Goal: Information Seeking & Learning: Understand process/instructions

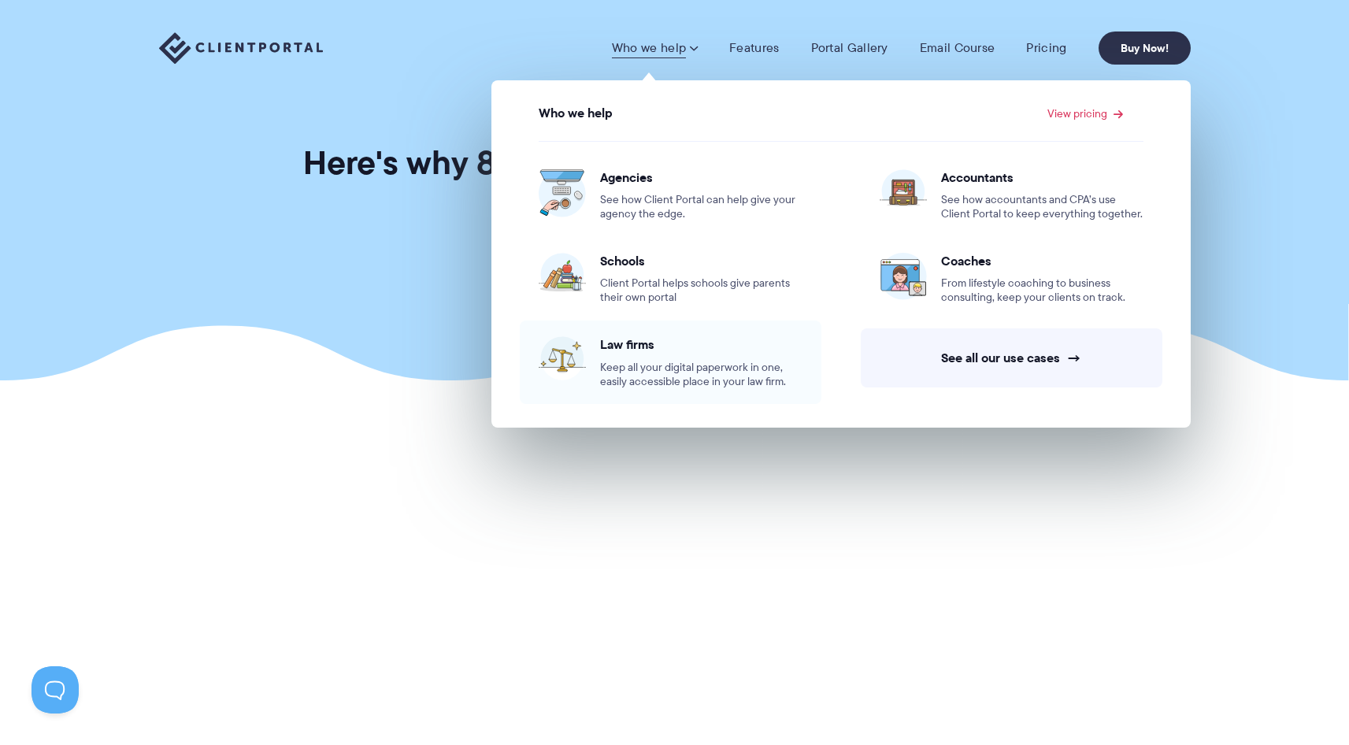
click at [662, 348] on span "Law firms" at bounding box center [701, 344] width 202 height 16
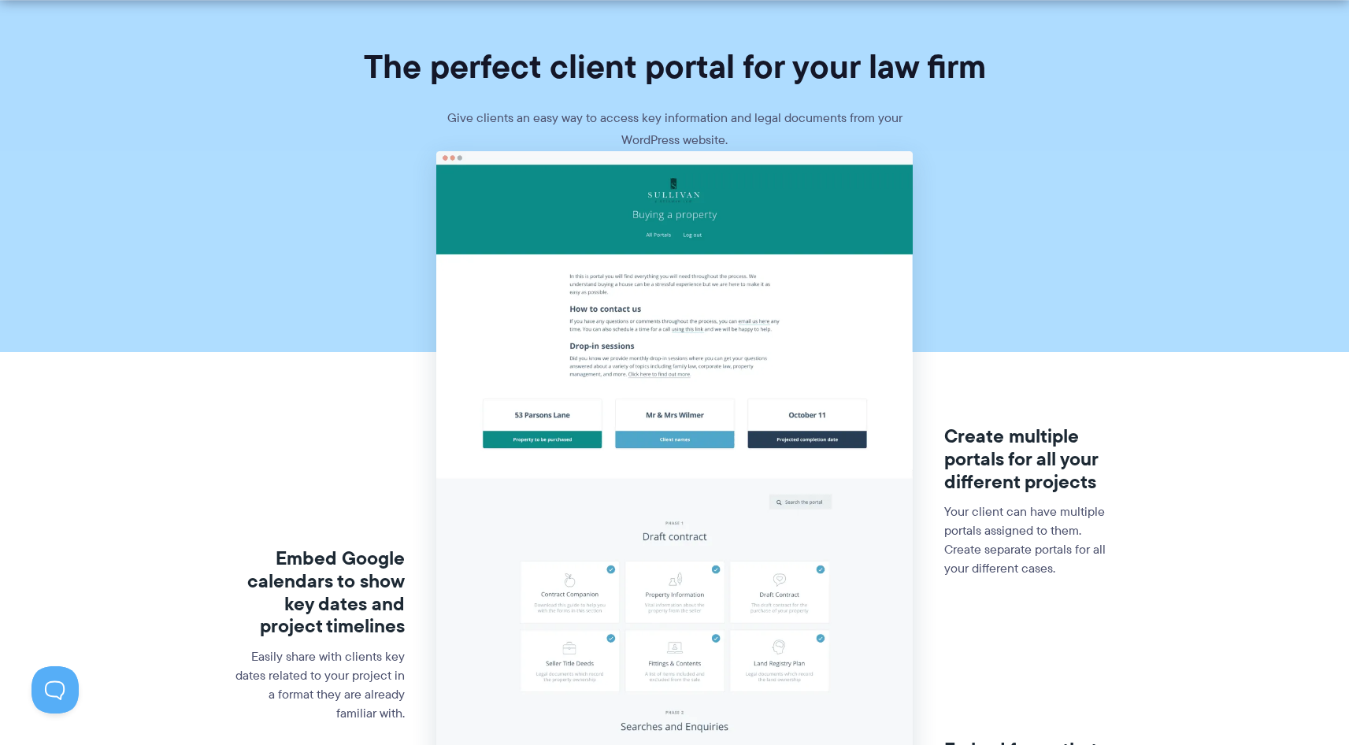
scroll to position [94, 0]
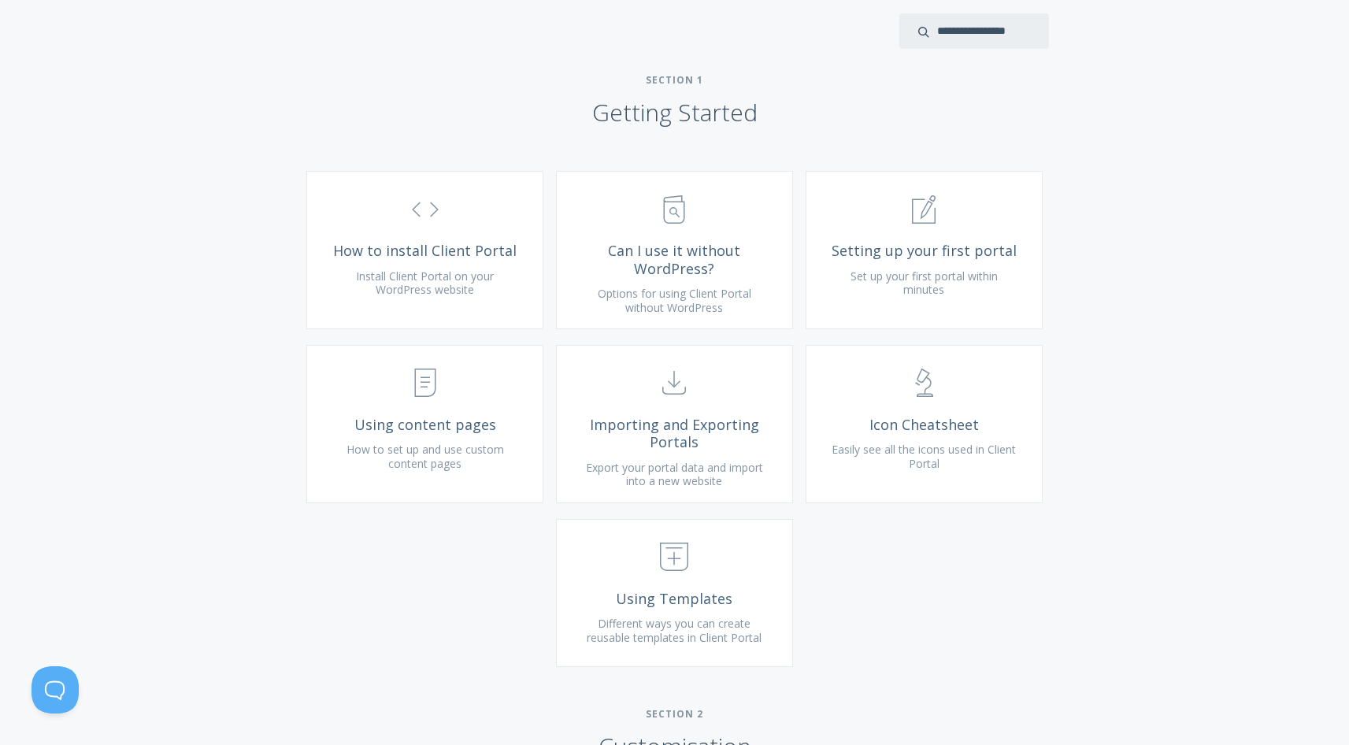
scroll to position [558, 0]
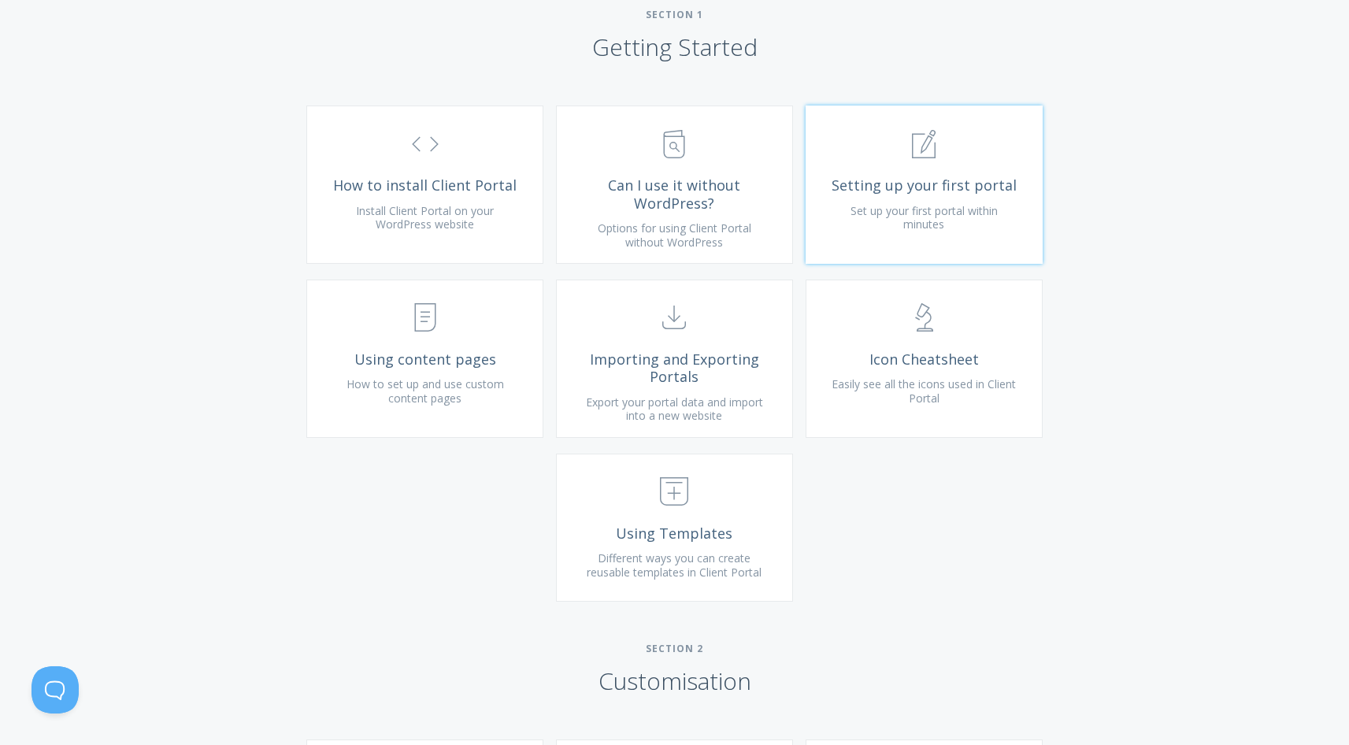
click at [874, 192] on link ".st0{fill:none;stroke:#000000;stroke-width:2;stroke-miterlimit:10;} 1. General …" at bounding box center [924, 185] width 237 height 158
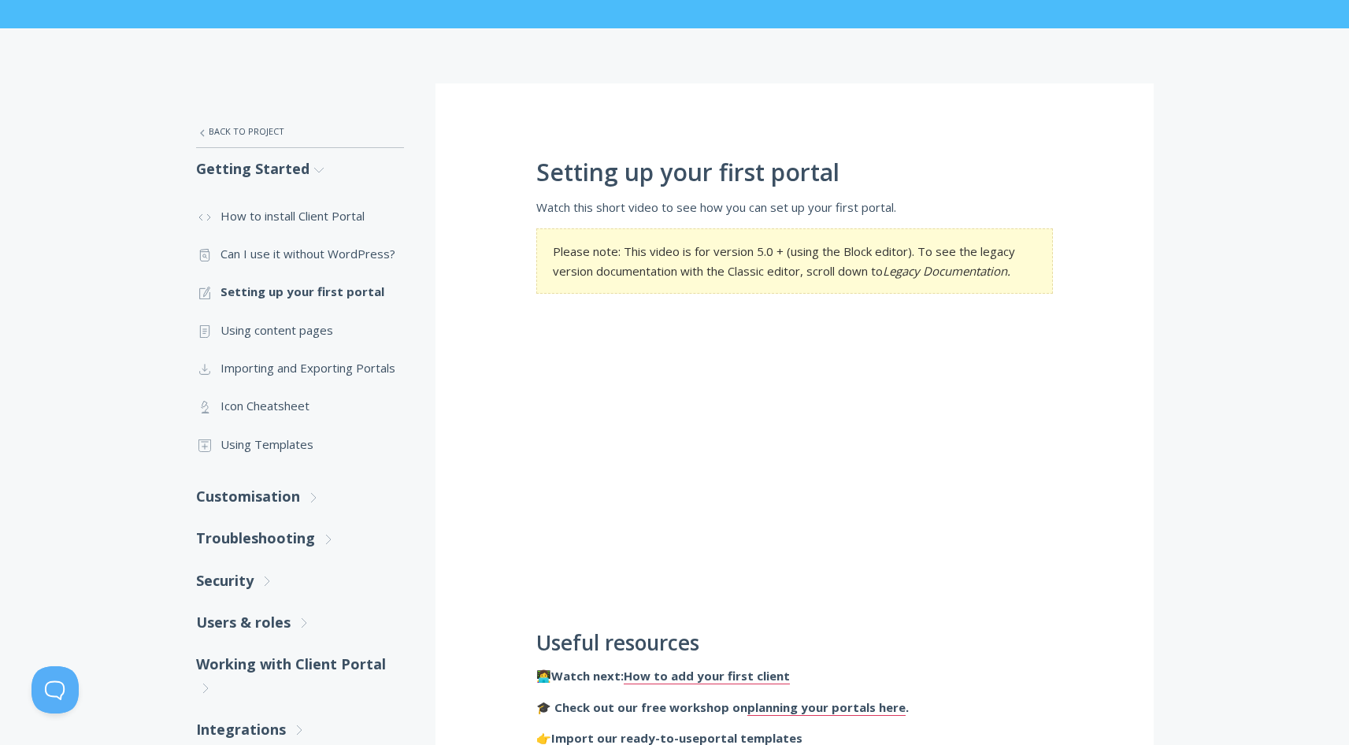
scroll to position [221, 0]
